Goal: Navigation & Orientation: Find specific page/section

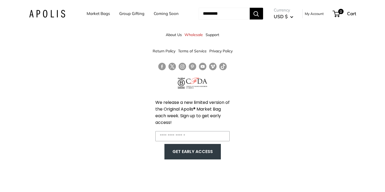
click at [101, 12] on link "Market Bags" at bounding box center [98, 13] width 23 height 7
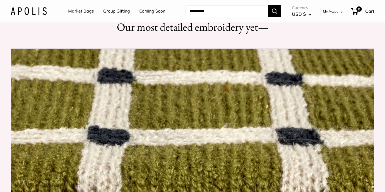
scroll to position [457, 0]
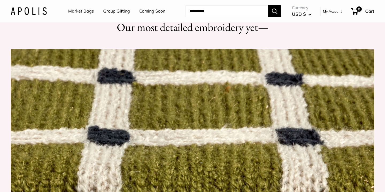
click at [82, 12] on link "Market Bags" at bounding box center [81, 11] width 26 height 8
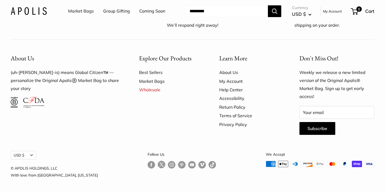
scroll to position [1554, 0]
click at [168, 163] on link "Follow us on Instagram" at bounding box center [171, 165] width 7 height 8
